Goal: Transaction & Acquisition: Purchase product/service

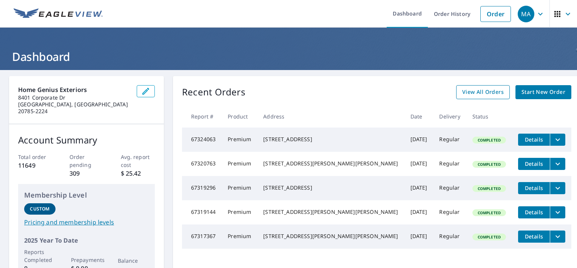
click at [466, 88] on span "View All Orders" at bounding box center [484, 91] width 42 height 9
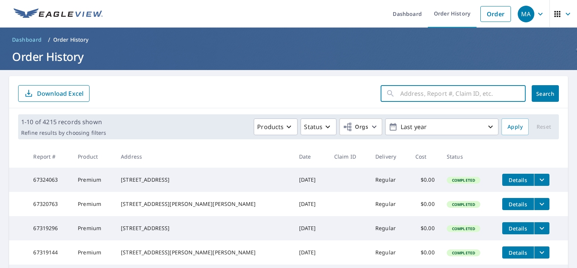
paste input "[STREET_ADDRESS][US_STATE]"
type input "[STREET_ADDRESS][US_STATE]"
click at [538, 90] on span "Search" at bounding box center [545, 93] width 15 height 7
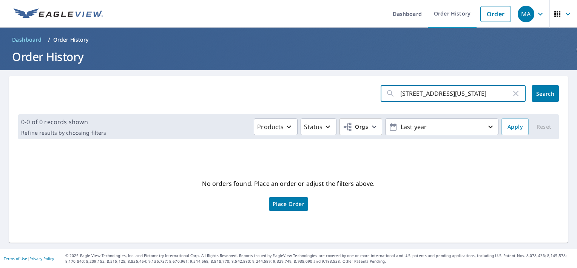
scroll to position [0, 25]
drag, startPoint x: 458, startPoint y: 92, endPoint x: 579, endPoint y: 91, distance: 120.6
click at [577, 91] on html "MA MA Dashboard Order History Order MA Dashboard / Order History Order History …" at bounding box center [288, 134] width 577 height 268
type input "[STREET_ADDRESS]"
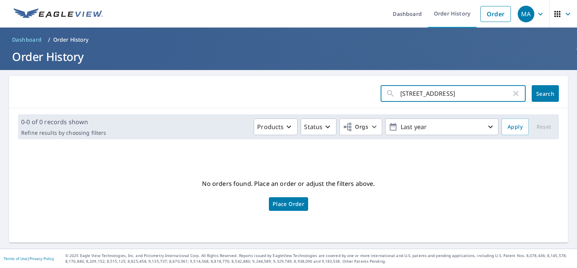
click at [543, 93] on span "Search" at bounding box center [545, 93] width 15 height 7
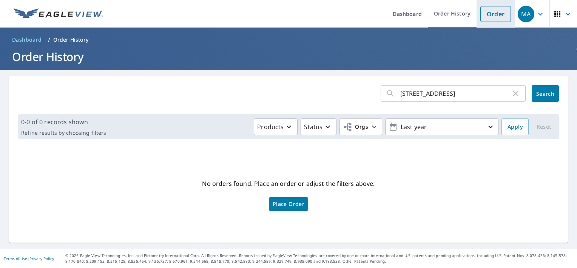
click at [493, 16] on link "Order" at bounding box center [496, 14] width 31 height 16
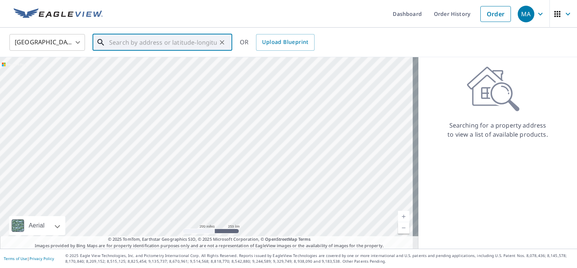
paste input "[STREET_ADDRESS][US_STATE]"
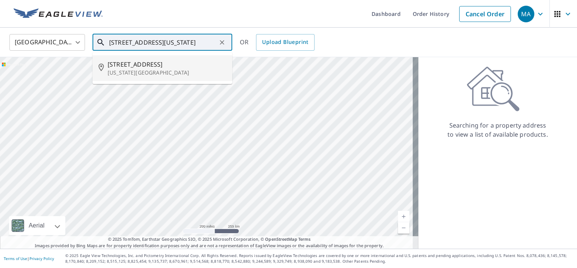
click at [174, 73] on p "[US_STATE][GEOGRAPHIC_DATA]" at bounding box center [167, 73] width 119 height 8
type input "[STREET_ADDRESS][US_STATE][PERSON_NAME]"
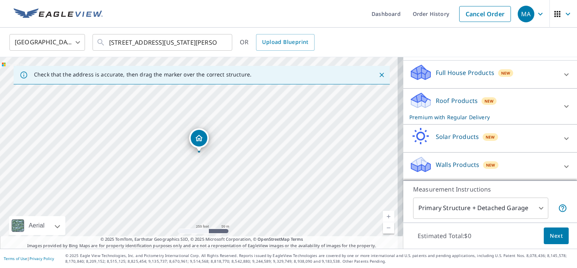
scroll to position [83, 0]
click at [562, 77] on icon at bounding box center [566, 74] width 9 height 9
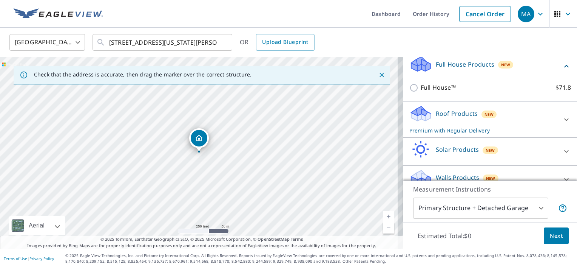
click at [565, 67] on icon at bounding box center [567, 66] width 5 height 3
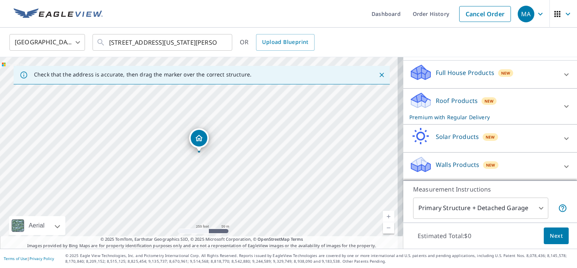
click at [562, 165] on icon at bounding box center [566, 166] width 9 height 9
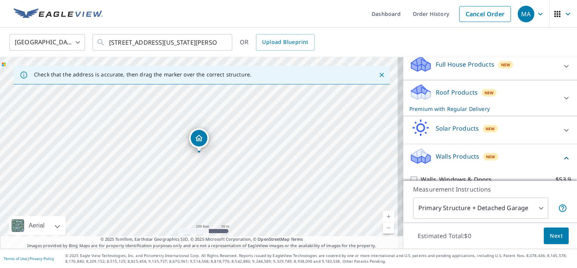
scroll to position [126, 0]
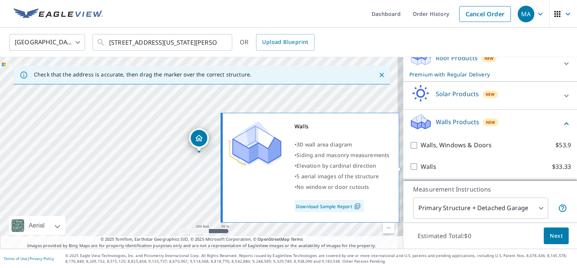
click at [412, 164] on input "Walls $33.33" at bounding box center [415, 166] width 11 height 9
checkbox input "true"
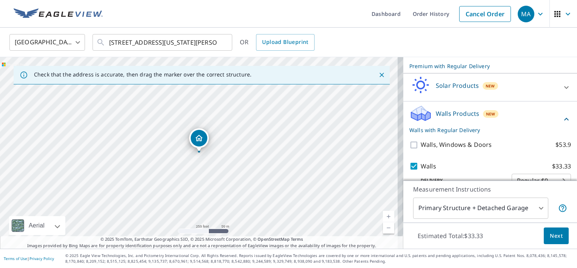
click at [558, 237] on button "Next" at bounding box center [556, 235] width 25 height 17
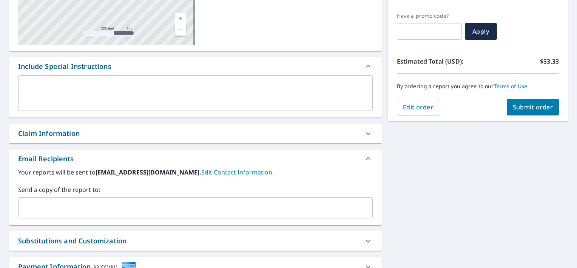
scroll to position [151, 0]
click at [519, 104] on span "Submit order" at bounding box center [533, 106] width 40 height 8
checkbox input "true"
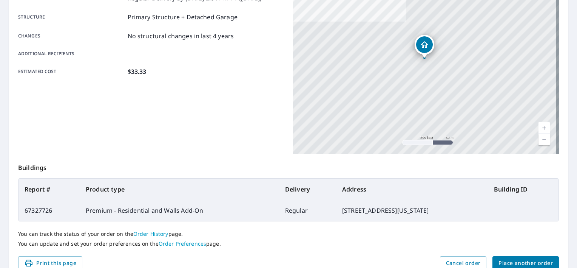
scroll to position [177, 0]
